Goal: Information Seeking & Learning: Find specific fact

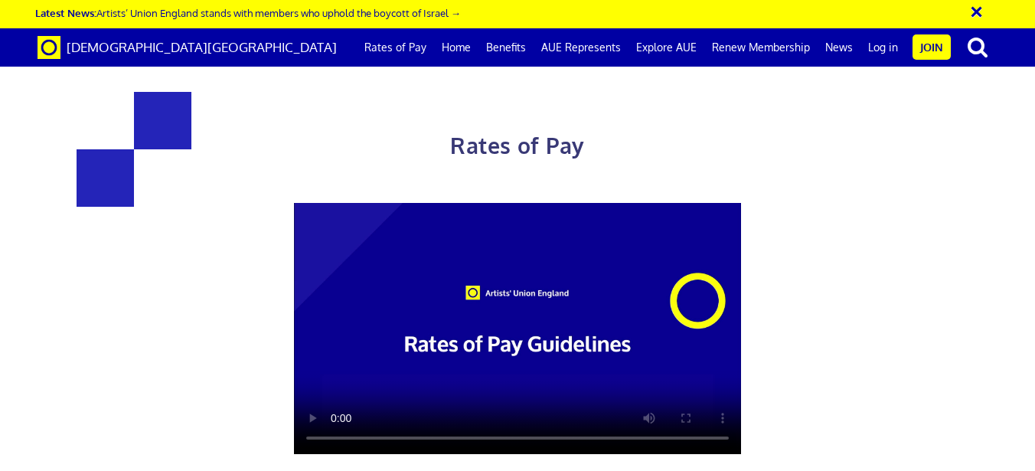
scroll to position [856, 0]
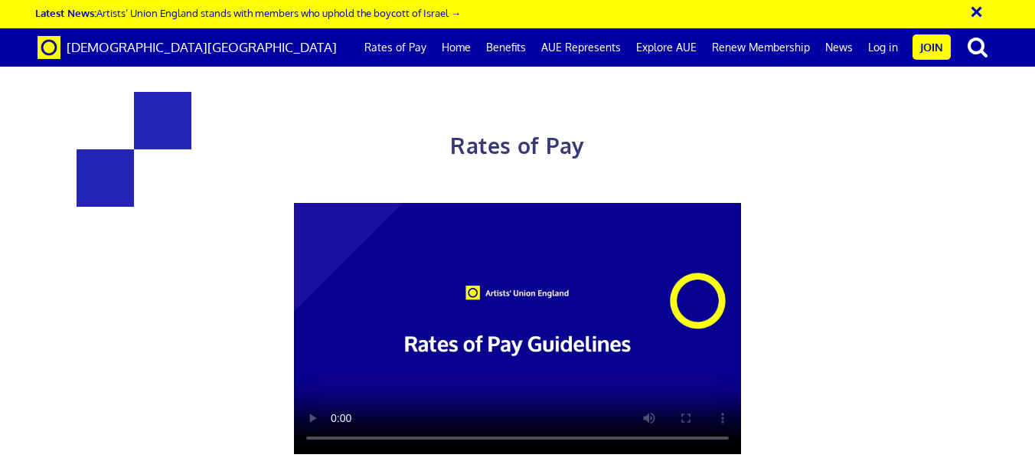
drag, startPoint x: 995, startPoint y: 263, endPoint x: 896, endPoint y: 281, distance: 100.3
